Goal: Information Seeking & Learning: Learn about a topic

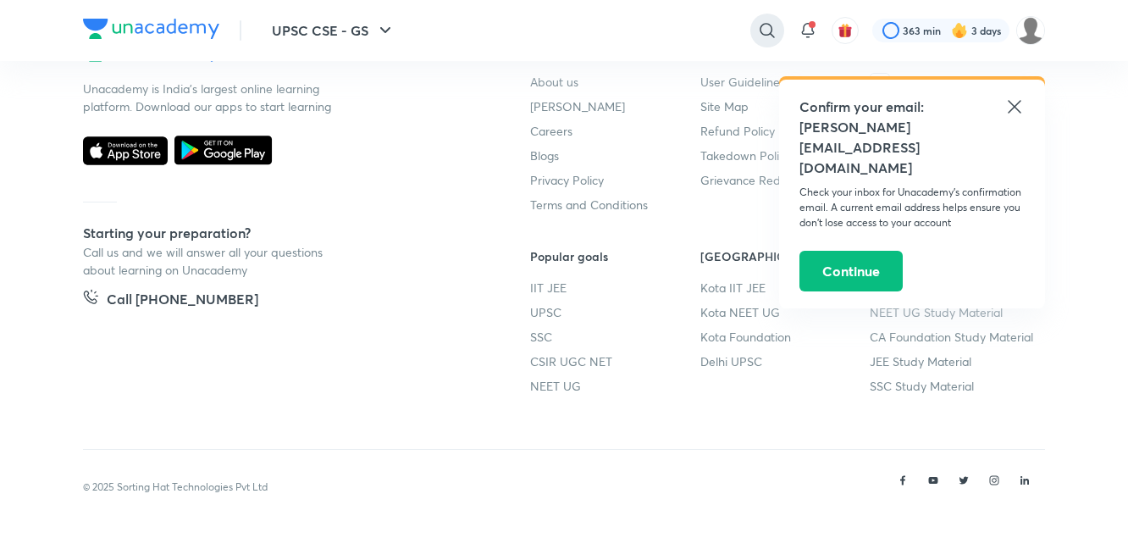
click at [759, 35] on icon at bounding box center [767, 30] width 20 height 20
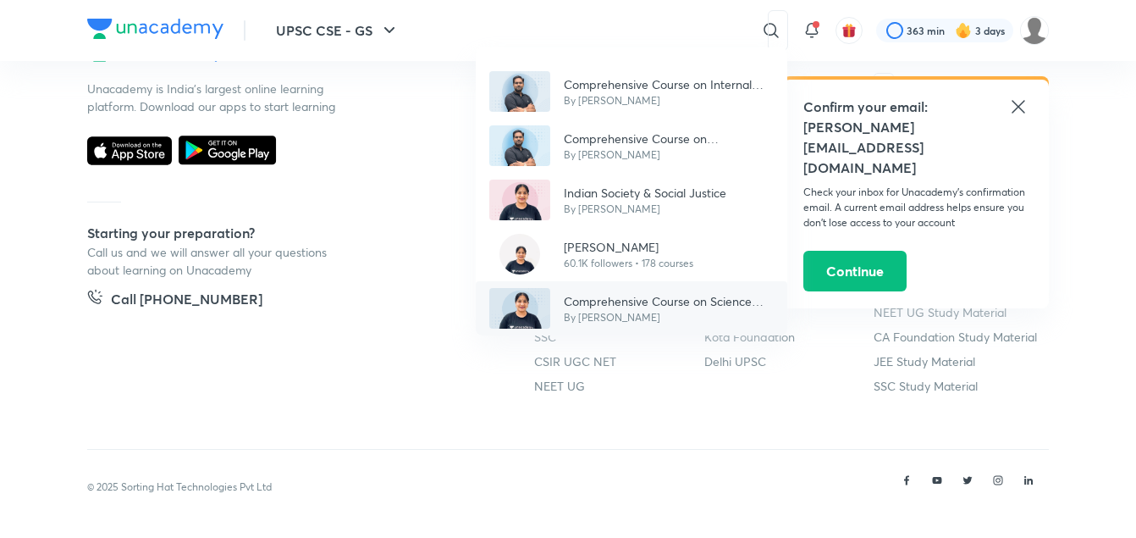
click at [684, 295] on p "Comprehensive Course on Science and Technology" at bounding box center [669, 301] width 210 height 18
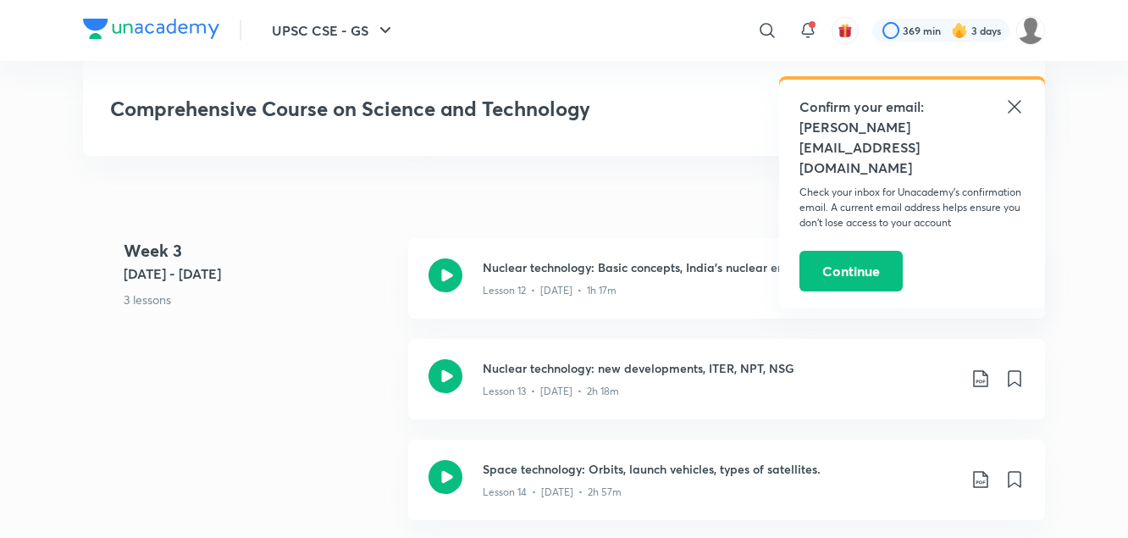
scroll to position [2149, 0]
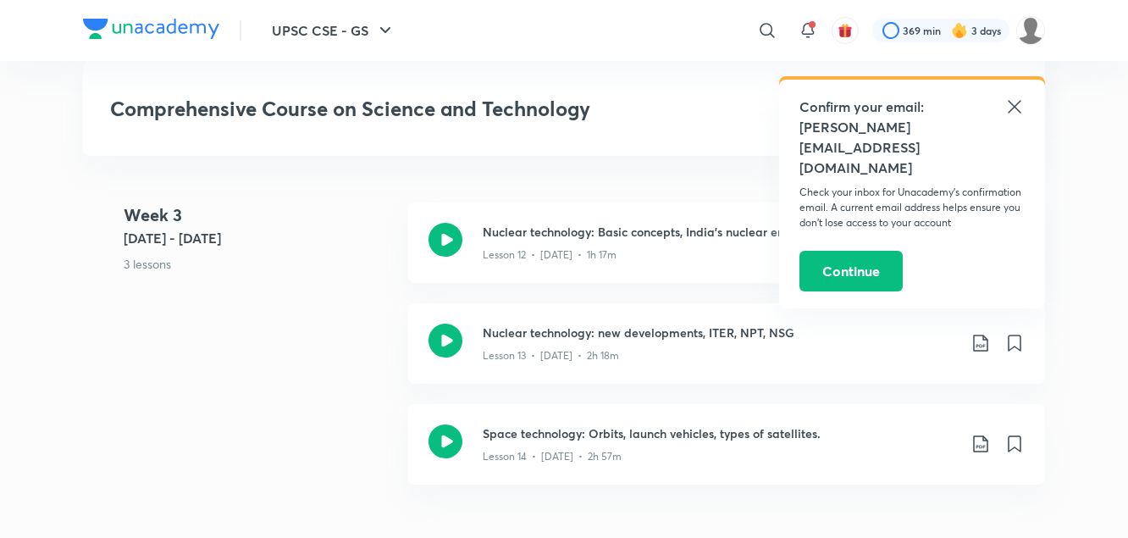
click at [1019, 104] on icon at bounding box center [1014, 107] width 20 height 20
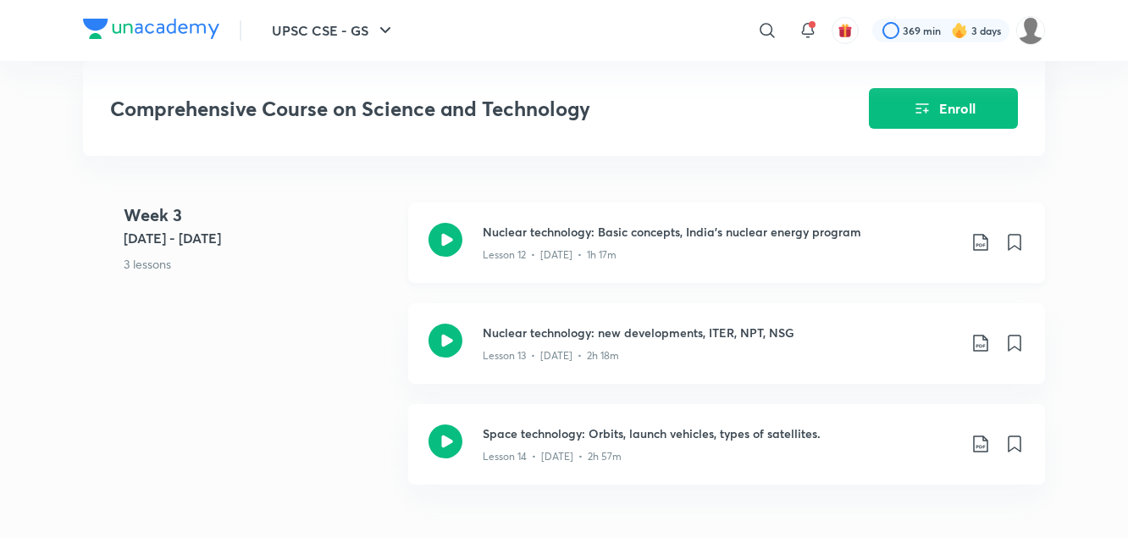
click at [689, 245] on div "Lesson 12 • [DATE] • 1h 17m" at bounding box center [720, 251] width 474 height 22
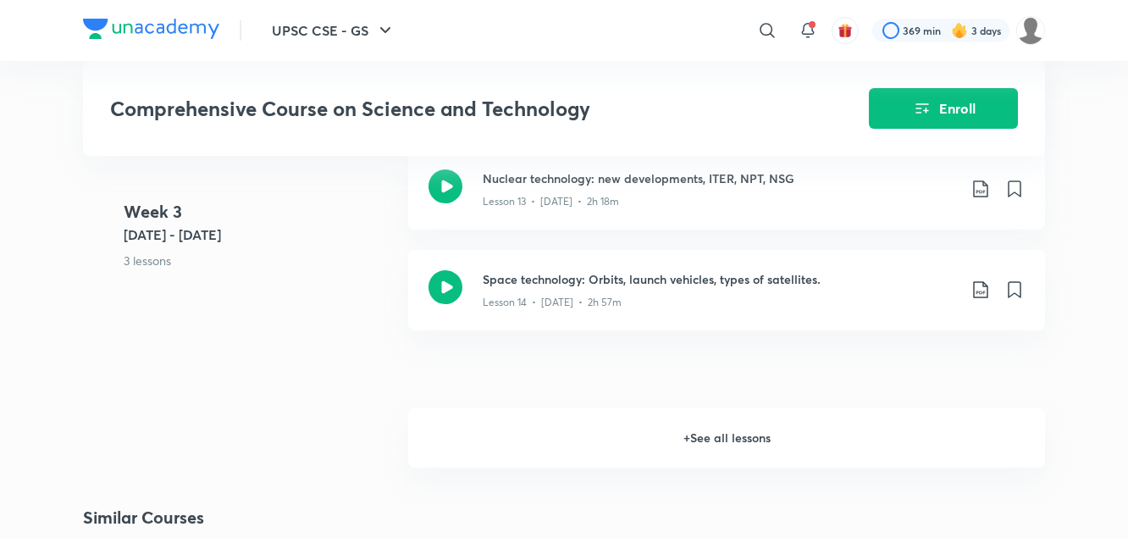
scroll to position [2304, 0]
click at [608, 205] on p "Lesson 13 • [DATE] • 2h 18m" at bounding box center [551, 200] width 136 height 15
